Goal: Check status: Check status

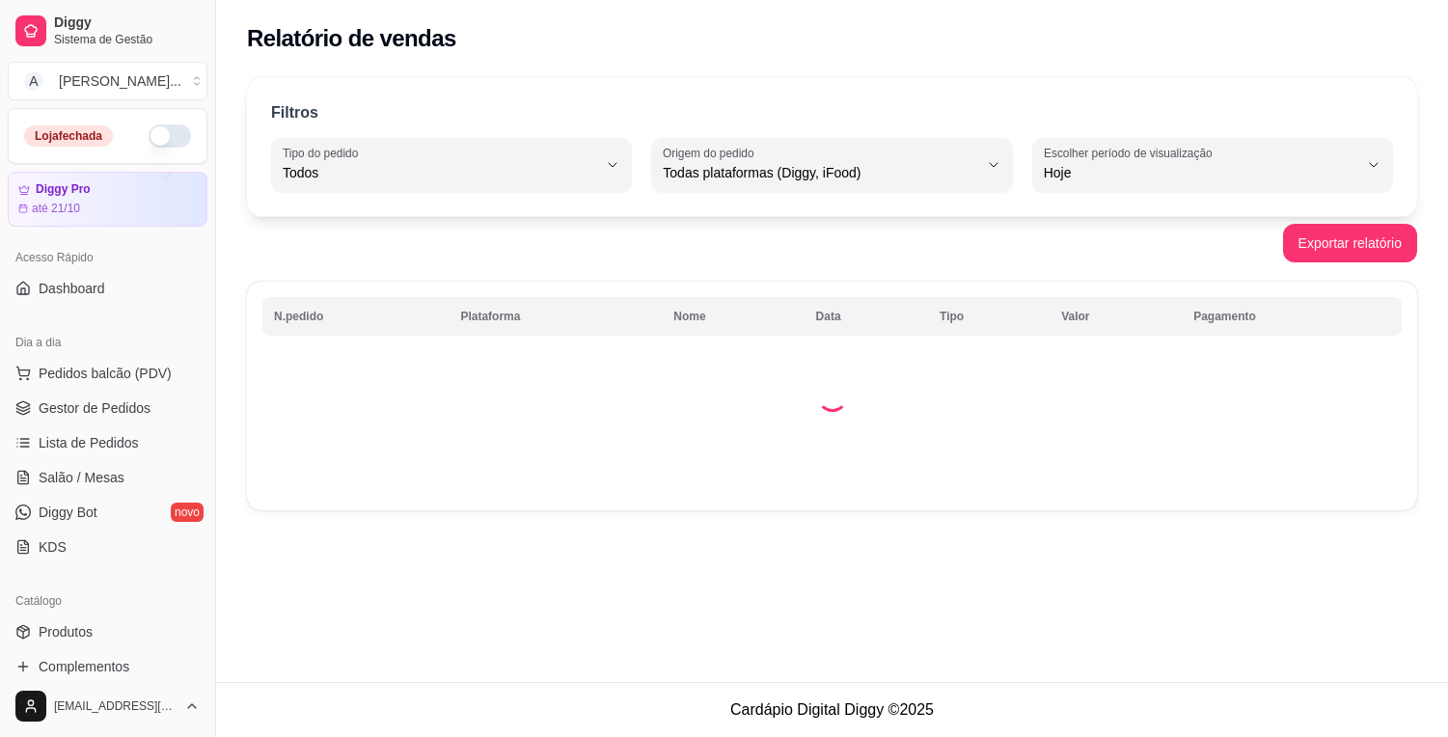
select select "ALL"
select select "0"
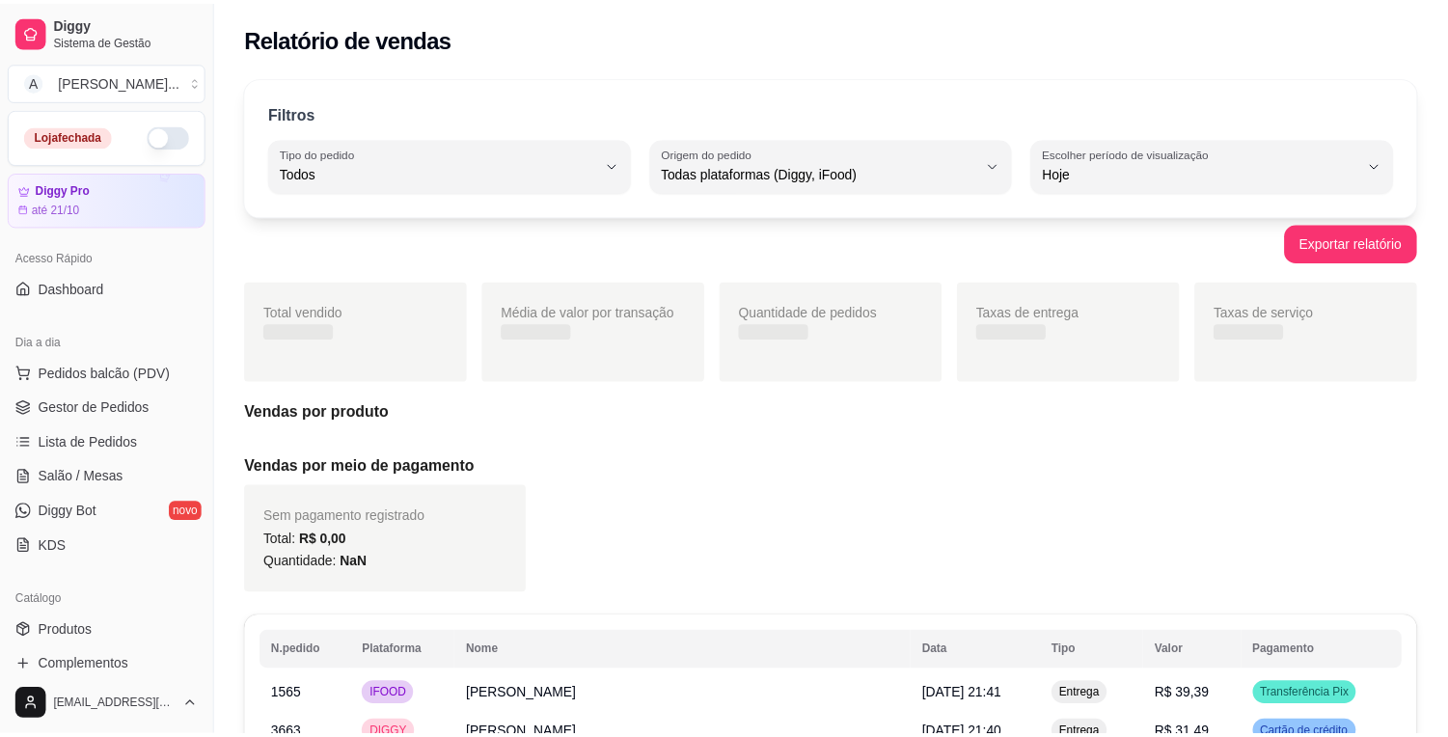
scroll to position [214, 0]
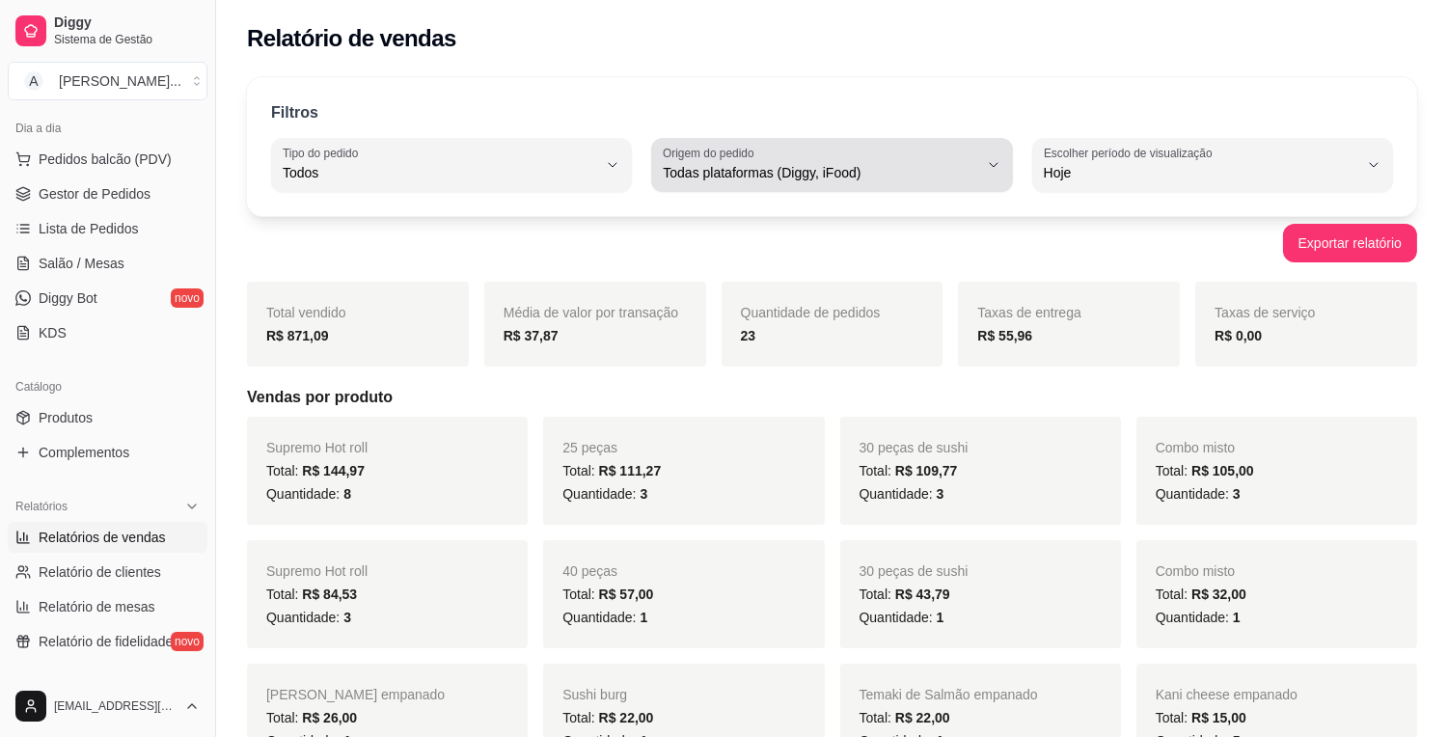
click at [957, 176] on span "Todas plataformas (Diggy, iFood)" at bounding box center [820, 172] width 314 height 19
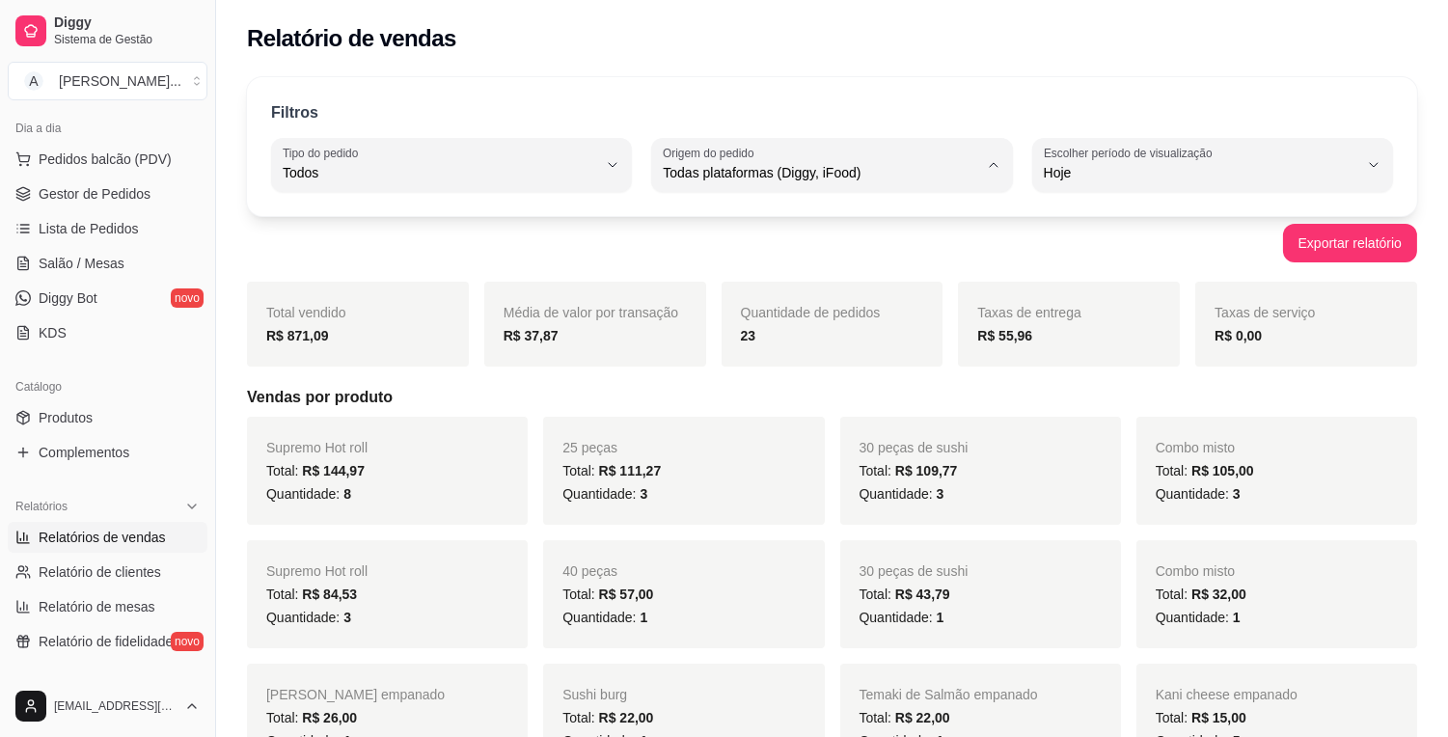
click at [845, 291] on span "iFood" at bounding box center [822, 282] width 298 height 18
type input "IFOOD"
select select "IFOOD"
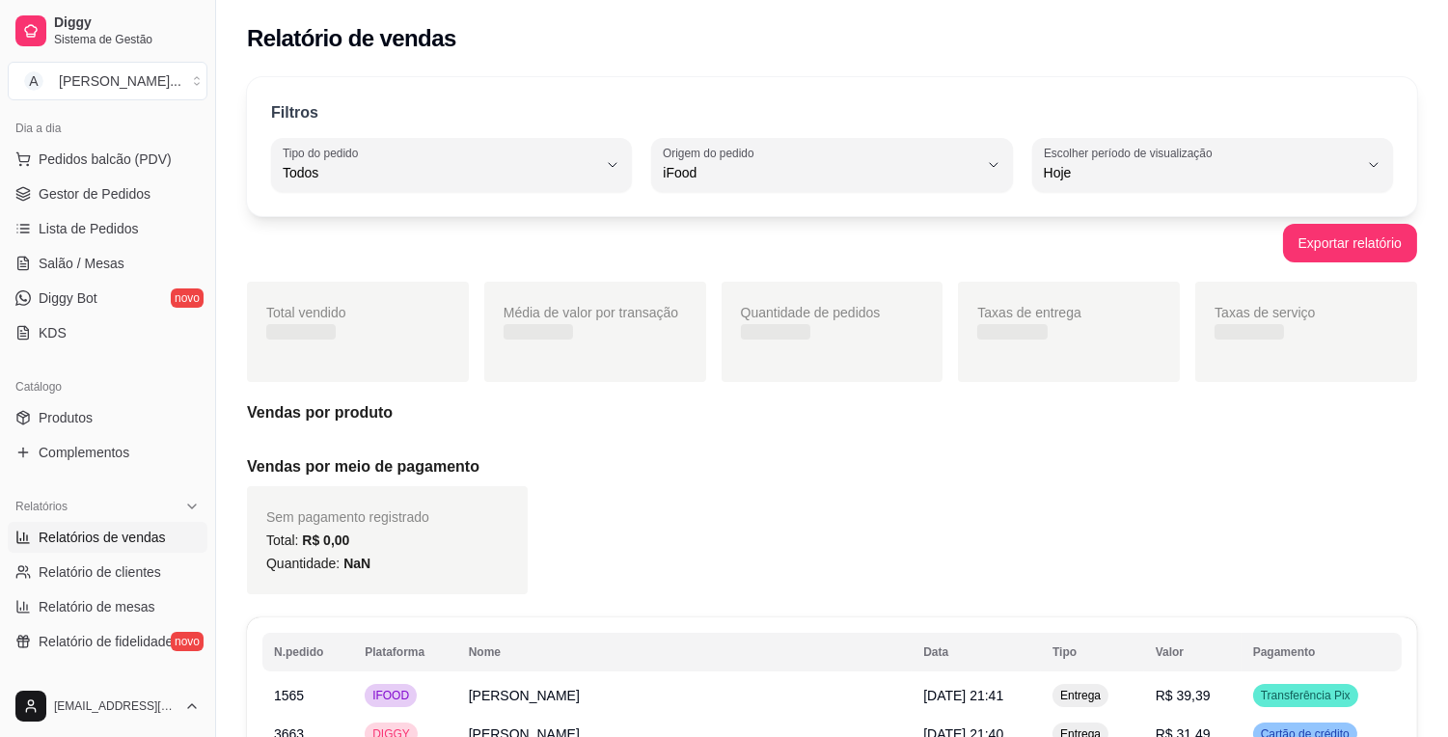
scroll to position [17, 0]
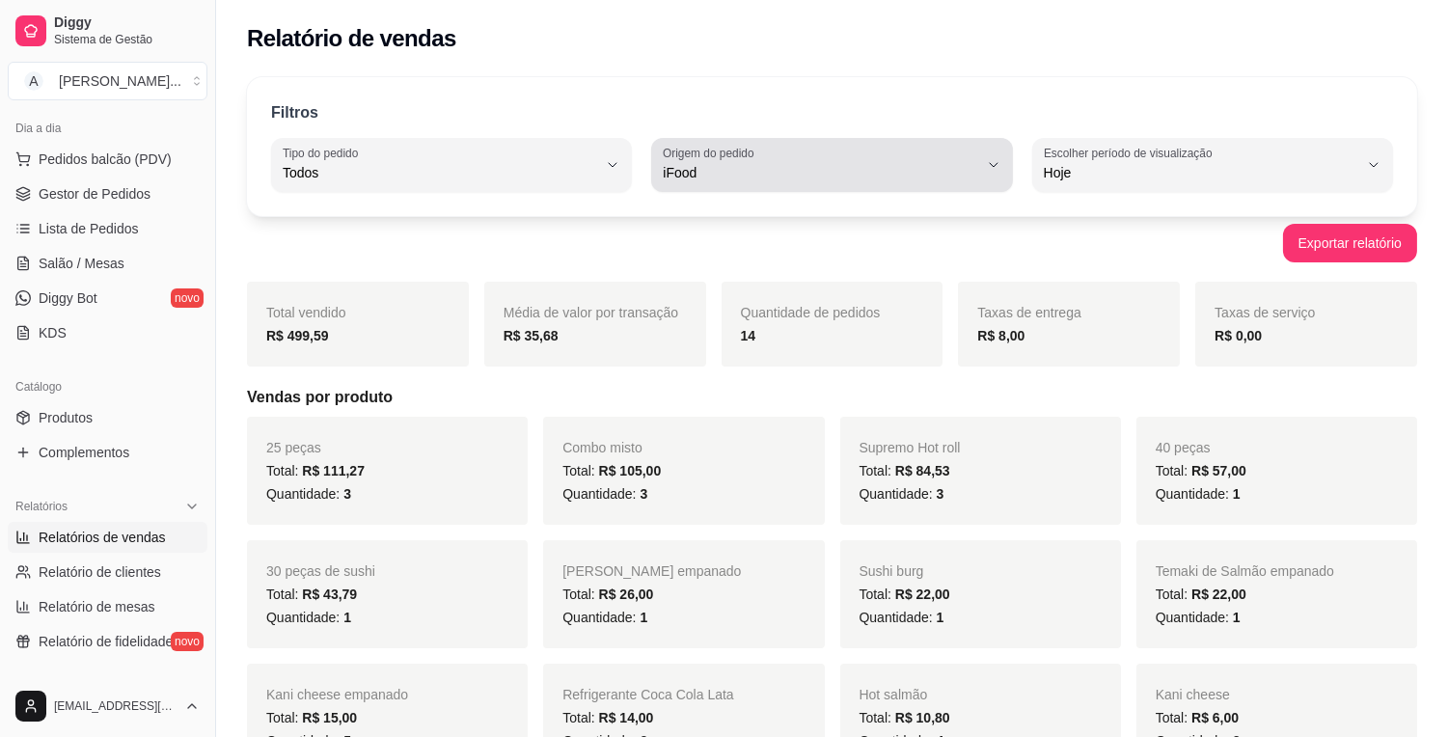
click at [834, 177] on span "iFood" at bounding box center [820, 172] width 314 height 19
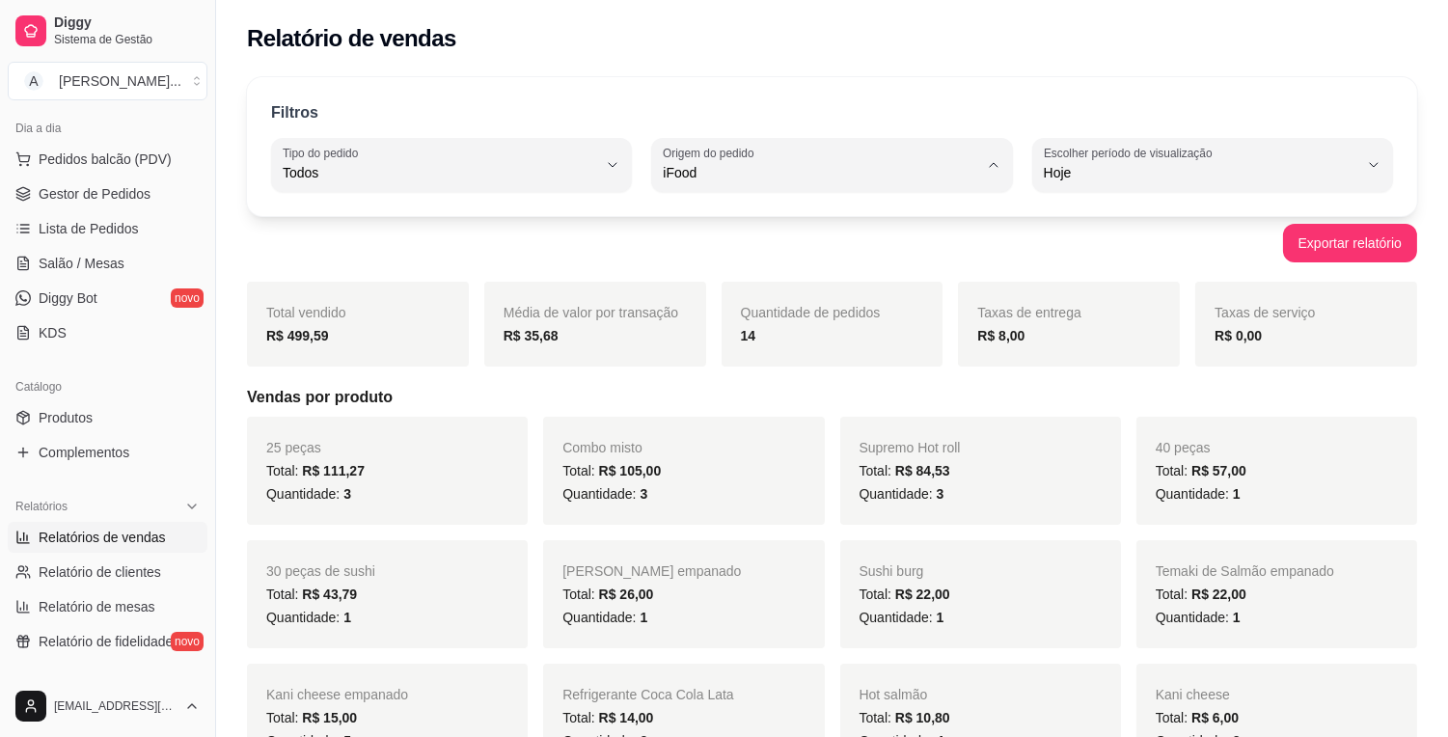
click at [817, 252] on span "Diggy" at bounding box center [822, 250] width 298 height 18
type input "DIGGY"
select select "DIGGY"
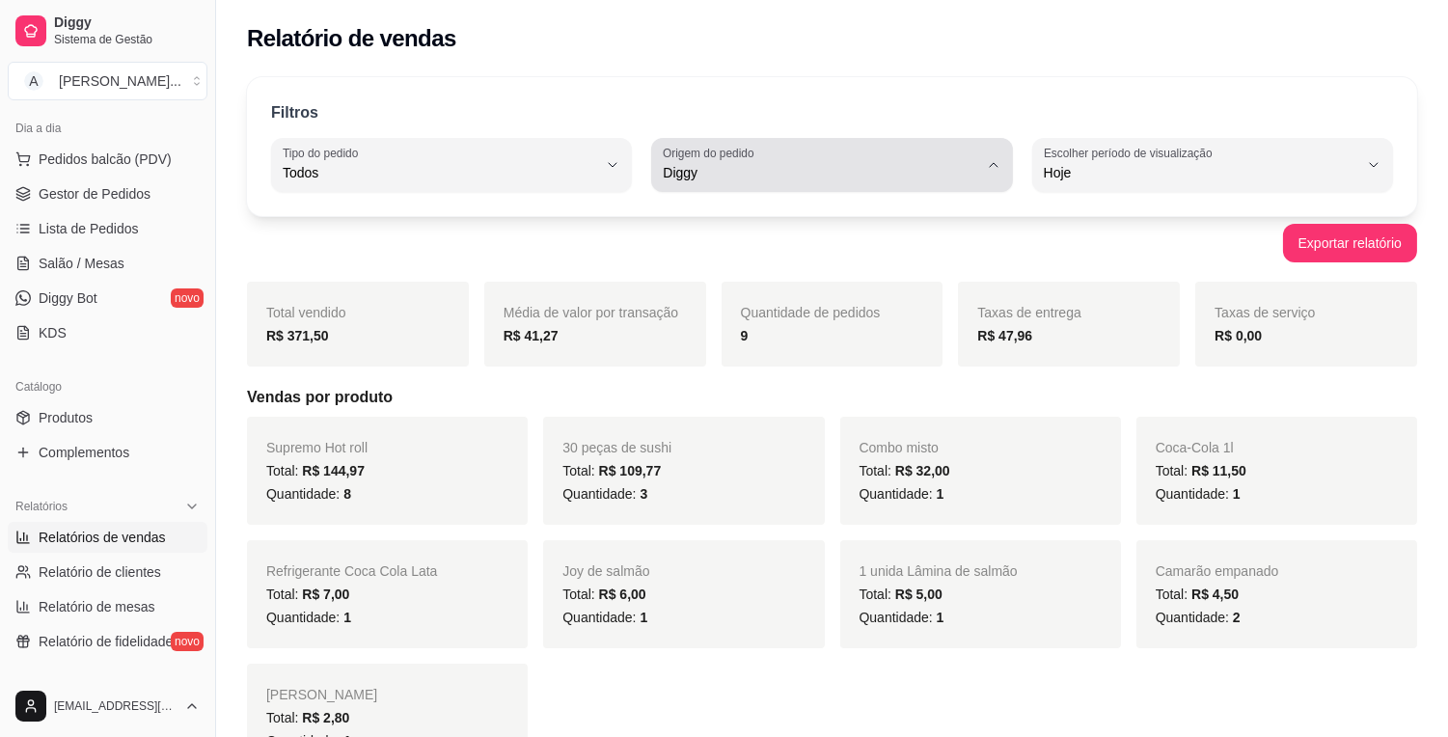
click at [952, 164] on span "Diggy" at bounding box center [820, 172] width 314 height 19
